Goal: Task Accomplishment & Management: Manage account settings

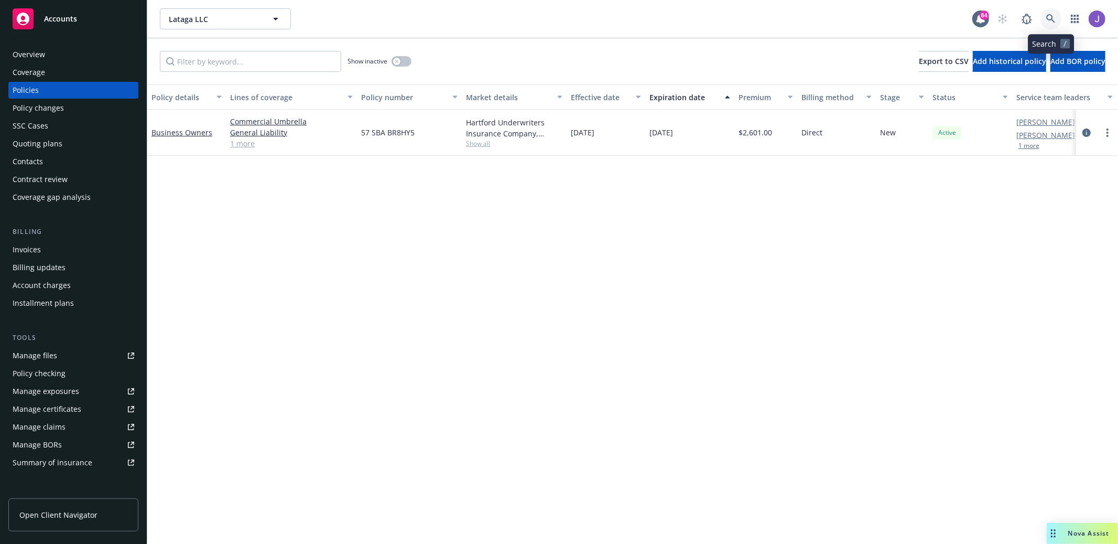
click at [1046, 19] on link at bounding box center [1051, 18] width 21 height 21
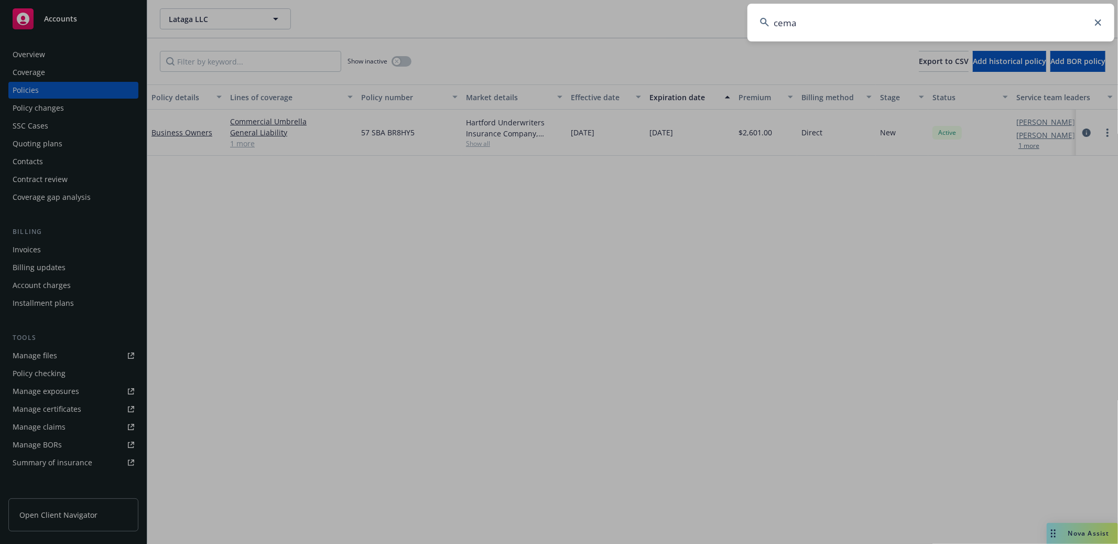
type input "cemac"
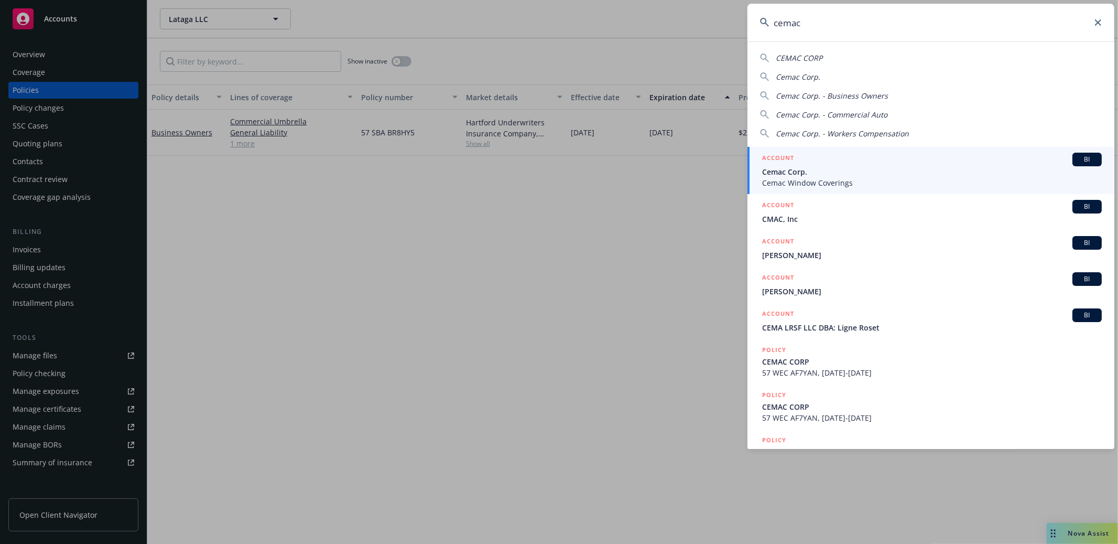
click at [829, 169] on span "Cemac Corp." at bounding box center [932, 171] width 340 height 11
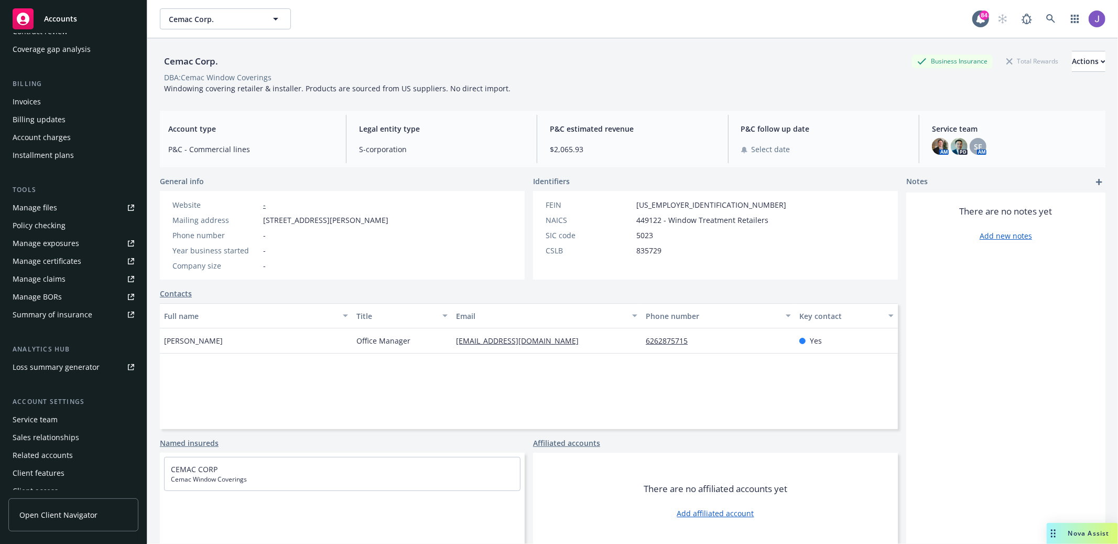
scroll to position [148, 0]
click at [38, 435] on div "Sales relationships" at bounding box center [46, 436] width 67 height 17
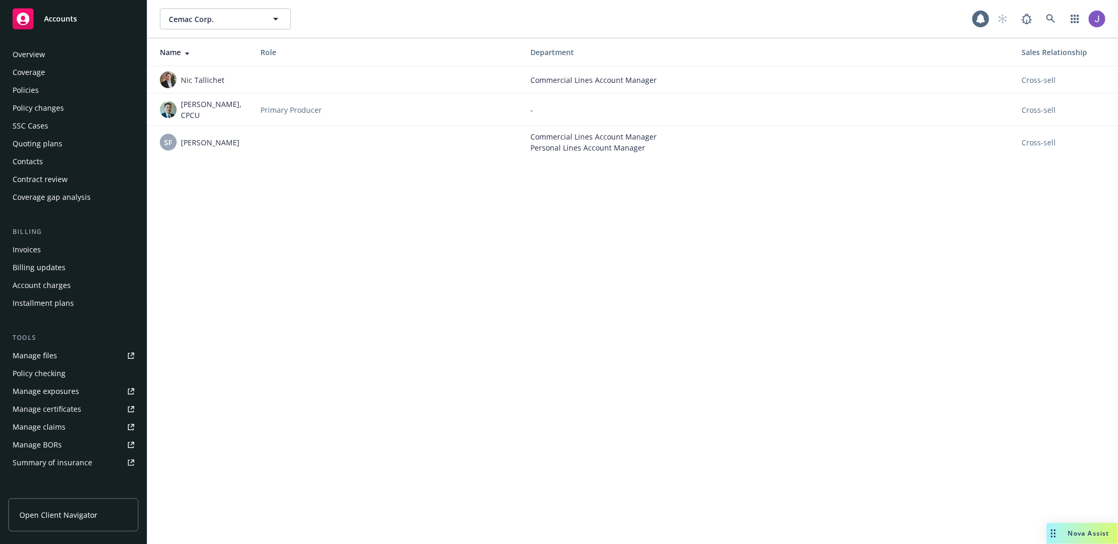
scroll to position [157, 0]
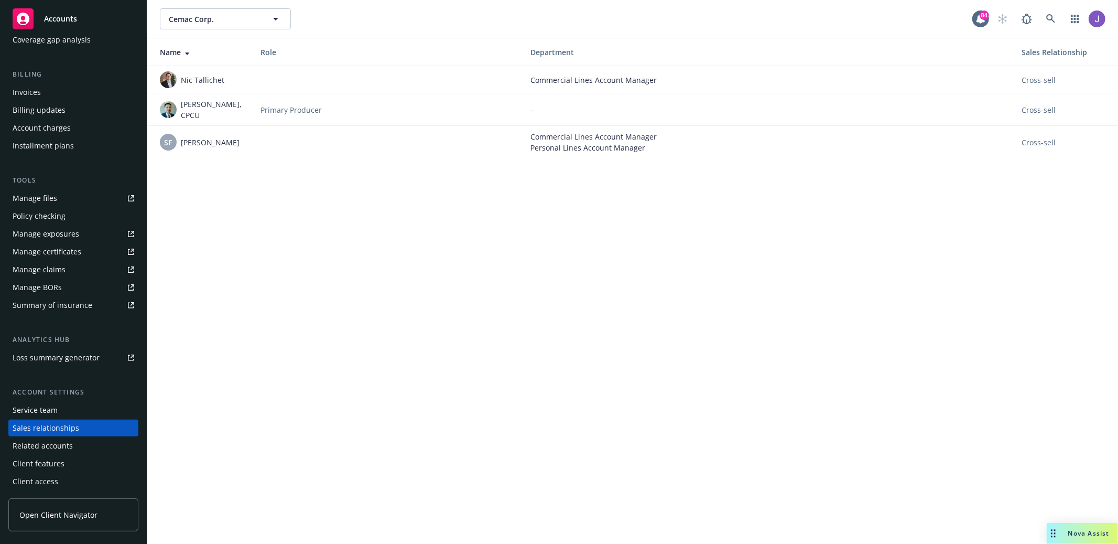
click at [67, 409] on div "Service team" at bounding box center [74, 410] width 122 height 17
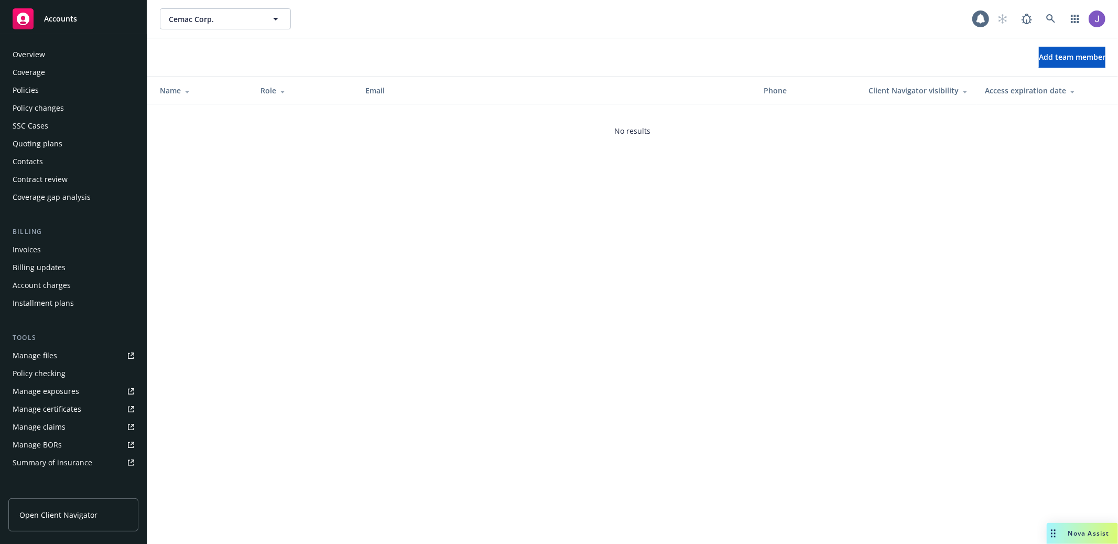
scroll to position [157, 0]
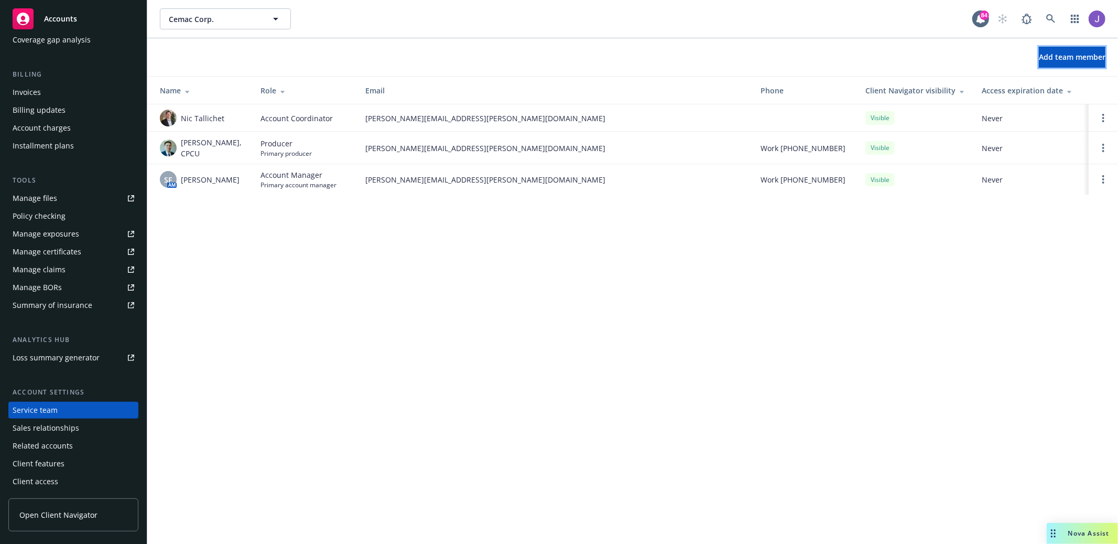
click at [1039, 51] on button "Add team member" at bounding box center [1072, 57] width 67 height 21
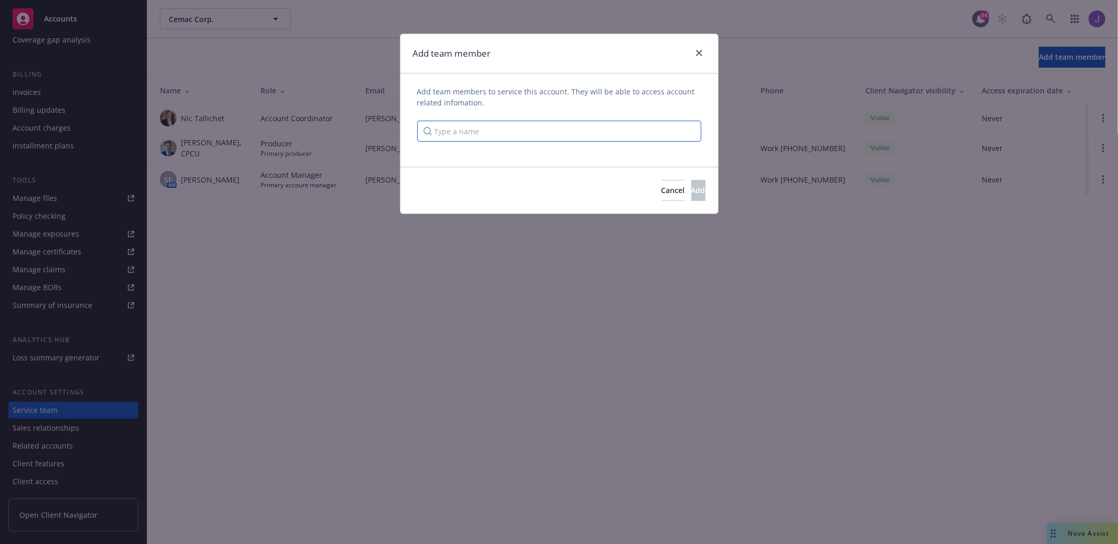
click at [612, 123] on input "Type a name" at bounding box center [559, 131] width 284 height 21
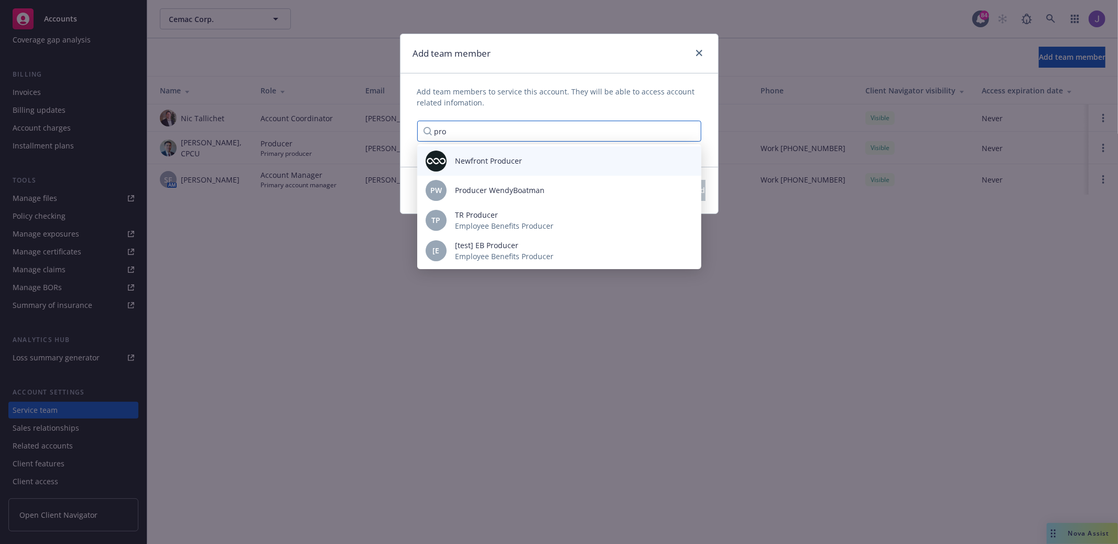
type input "pro"
click at [452, 152] on div "Newfront Producer" at bounding box center [559, 160] width 267 height 21
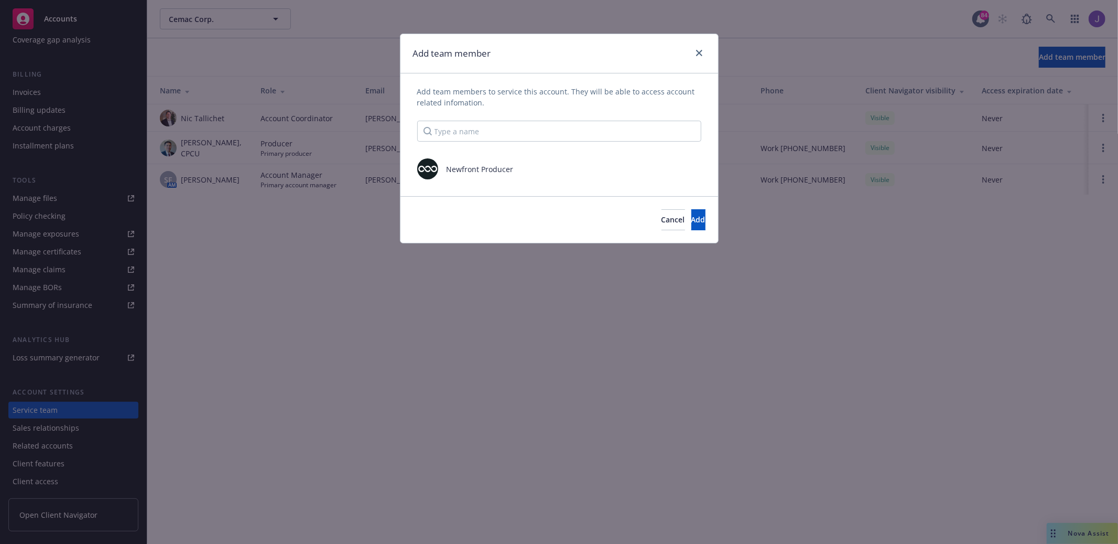
scroll to position [0, 0]
click at [692, 217] on span "Add" at bounding box center [699, 219] width 14 height 10
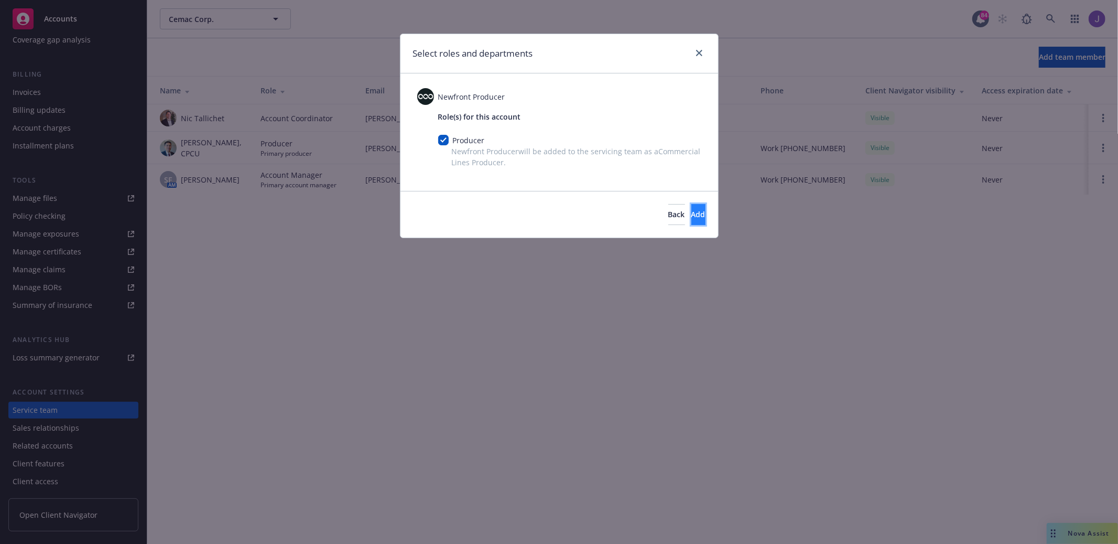
click at [692, 214] on span "Add" at bounding box center [699, 214] width 14 height 10
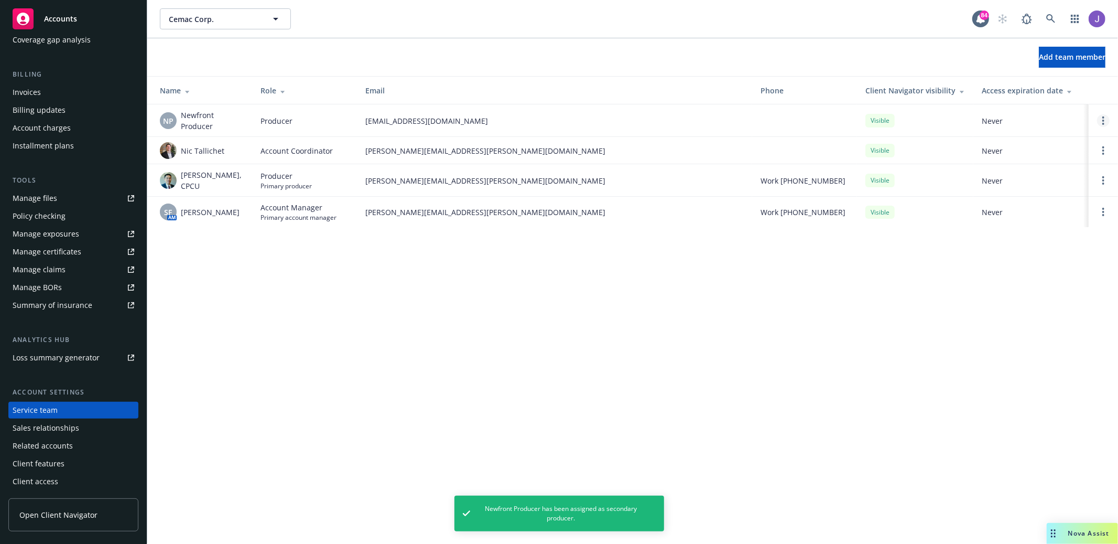
click at [1102, 119] on link "Open options" at bounding box center [1103, 120] width 13 height 13
click at [1070, 68] on span "Assign as primary producer" at bounding box center [1034, 70] width 123 height 10
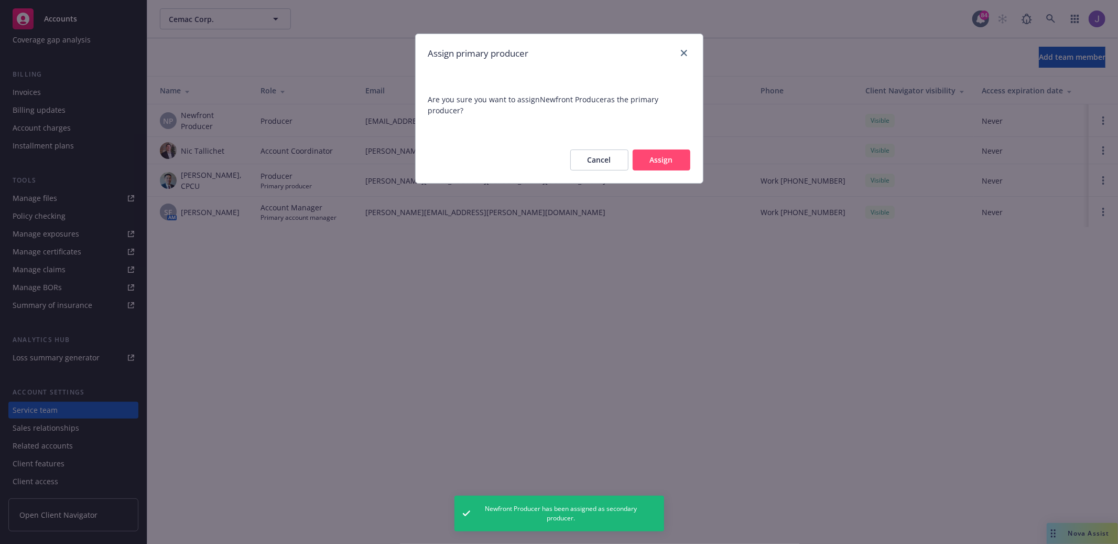
click at [666, 152] on button "Assign" at bounding box center [662, 159] width 58 height 21
